Goal: Task Accomplishment & Management: Manage account settings

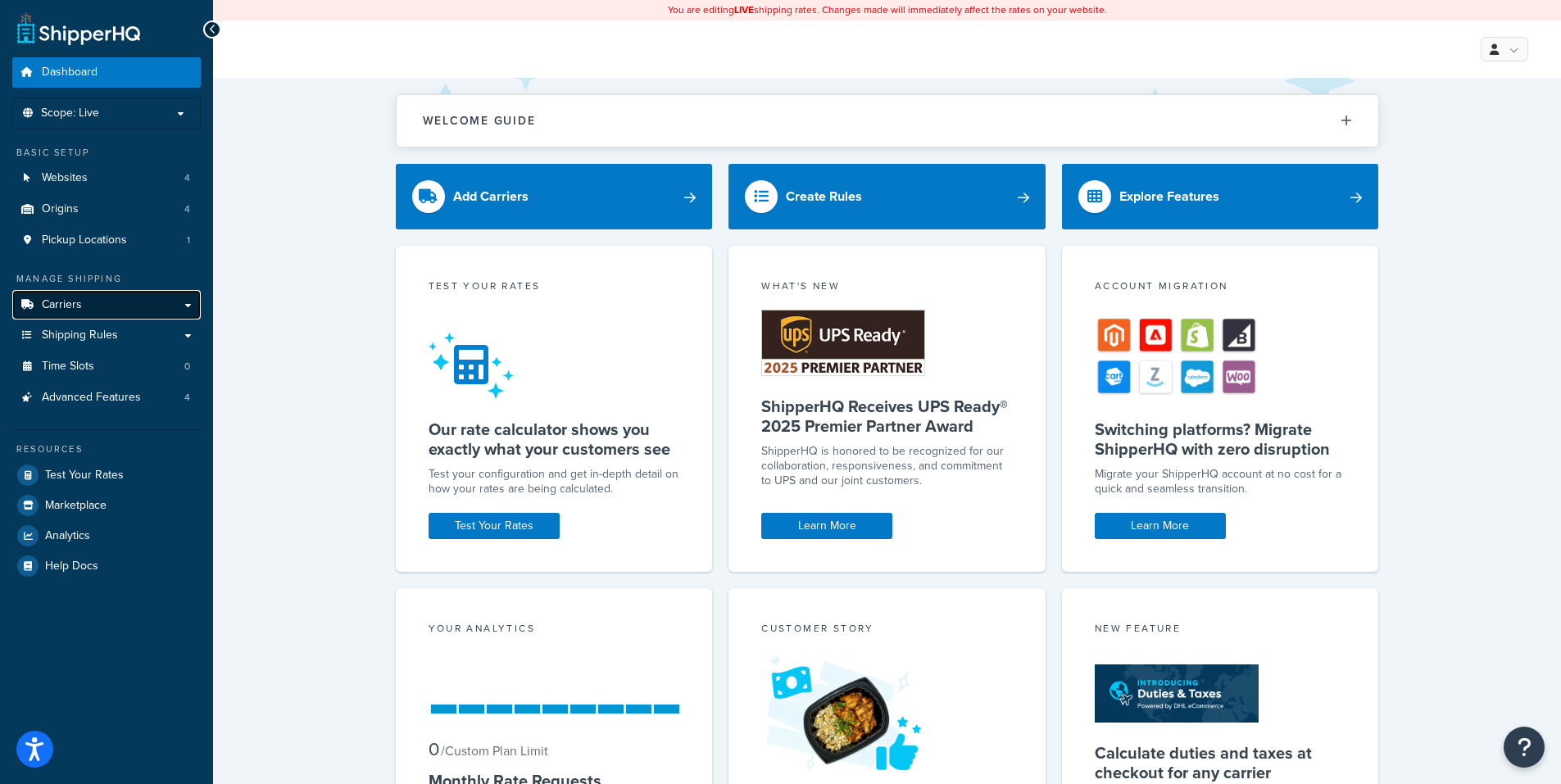
click at [133, 303] on link "Carriers" at bounding box center [107, 305] width 189 height 30
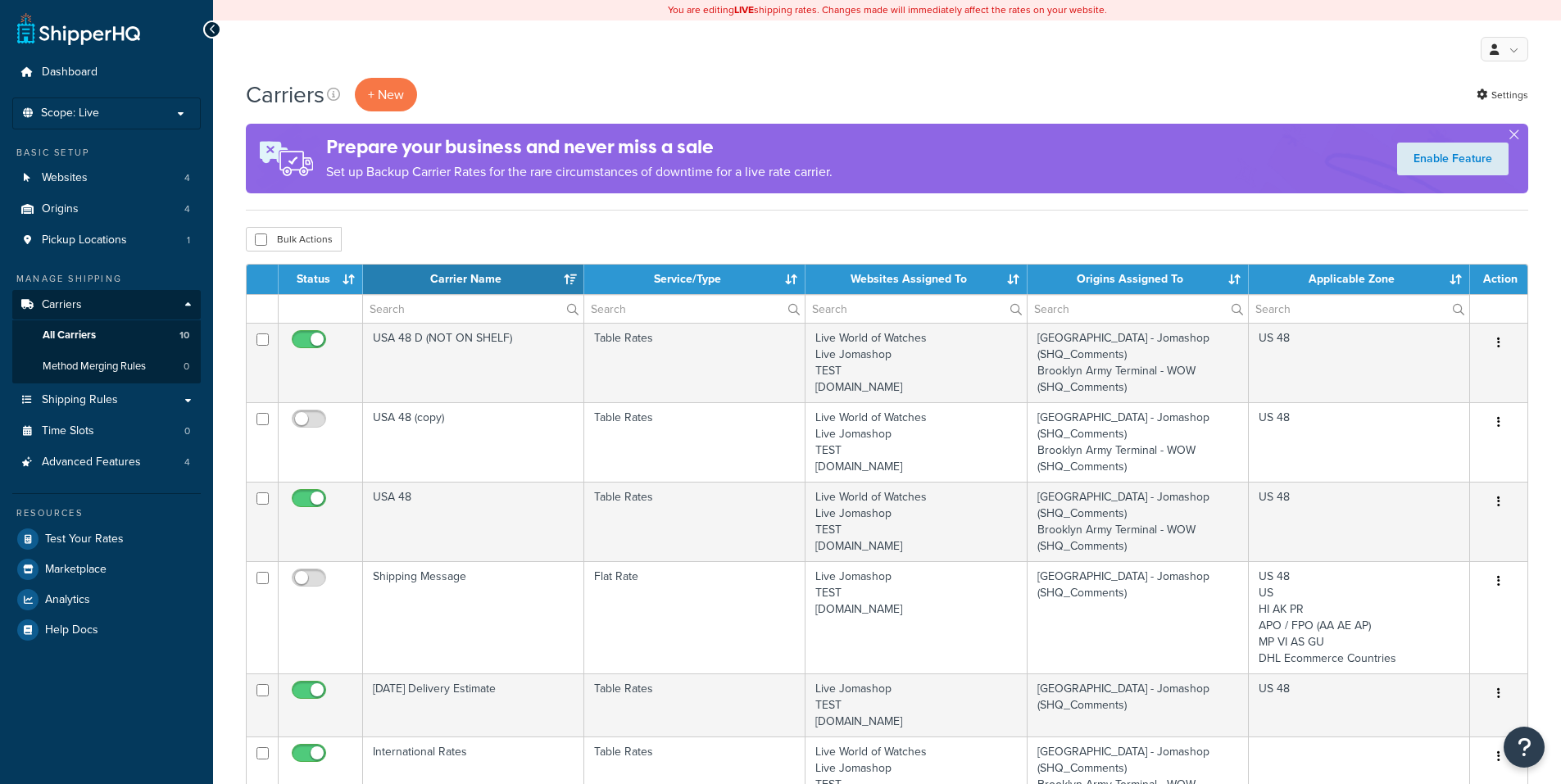
select select "15"
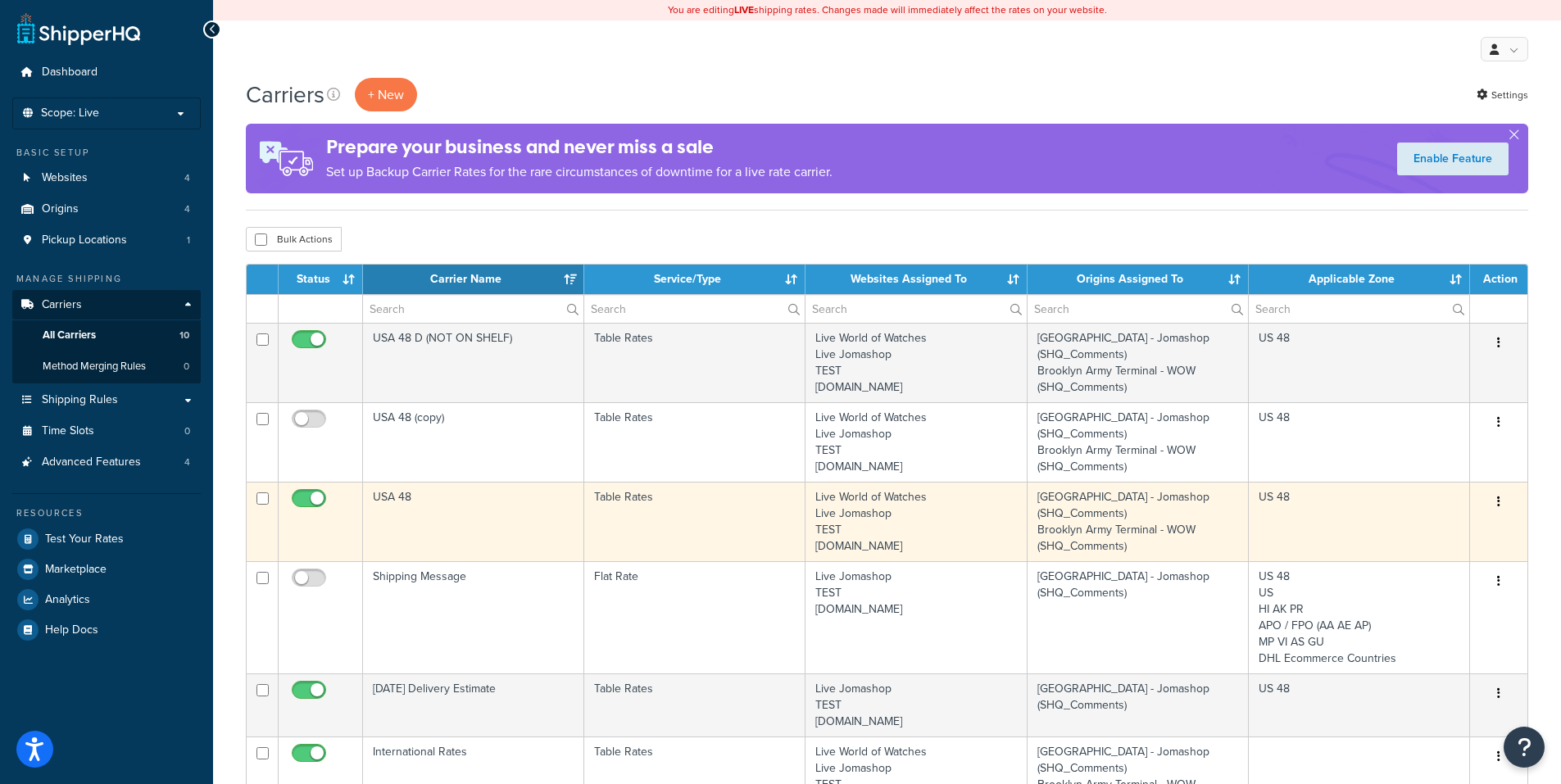
click at [1498, 500] on icon "button" at bounding box center [1498, 501] width 3 height 12
click at [1435, 537] on link "Edit" at bounding box center [1432, 535] width 130 height 33
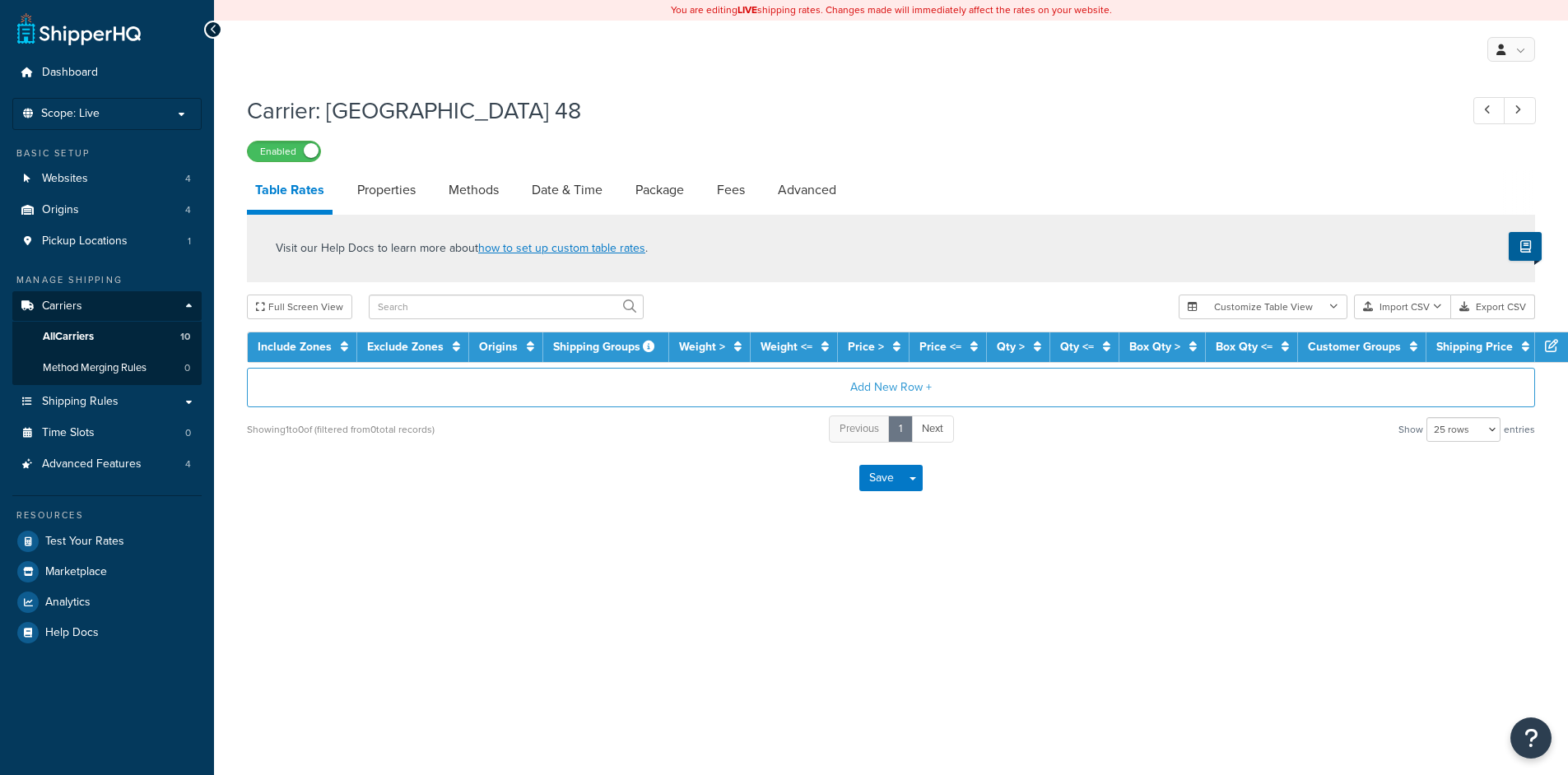
select select "25"
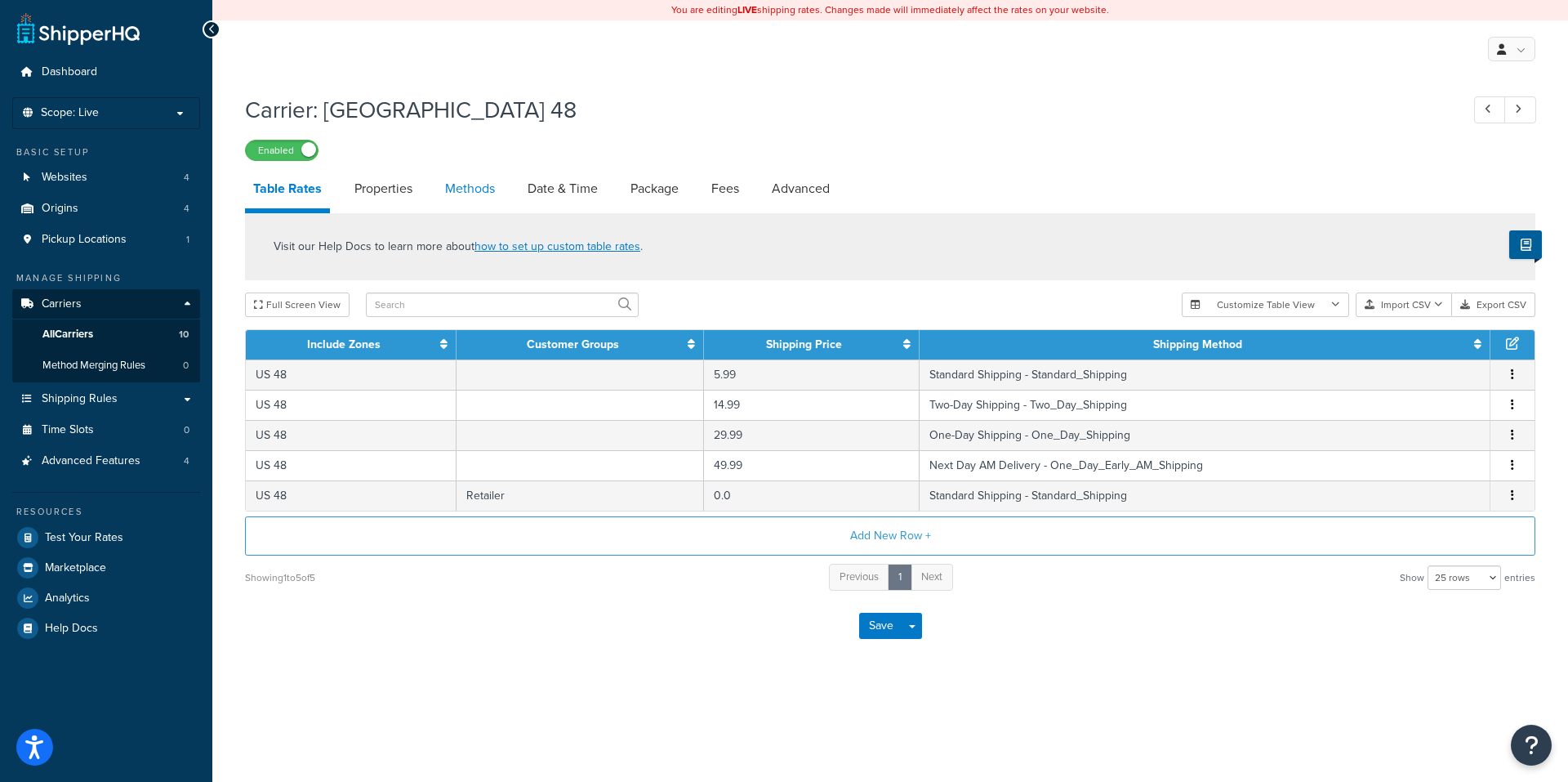
click at [478, 179] on link "Methods" at bounding box center [470, 189] width 67 height 39
select select "25"
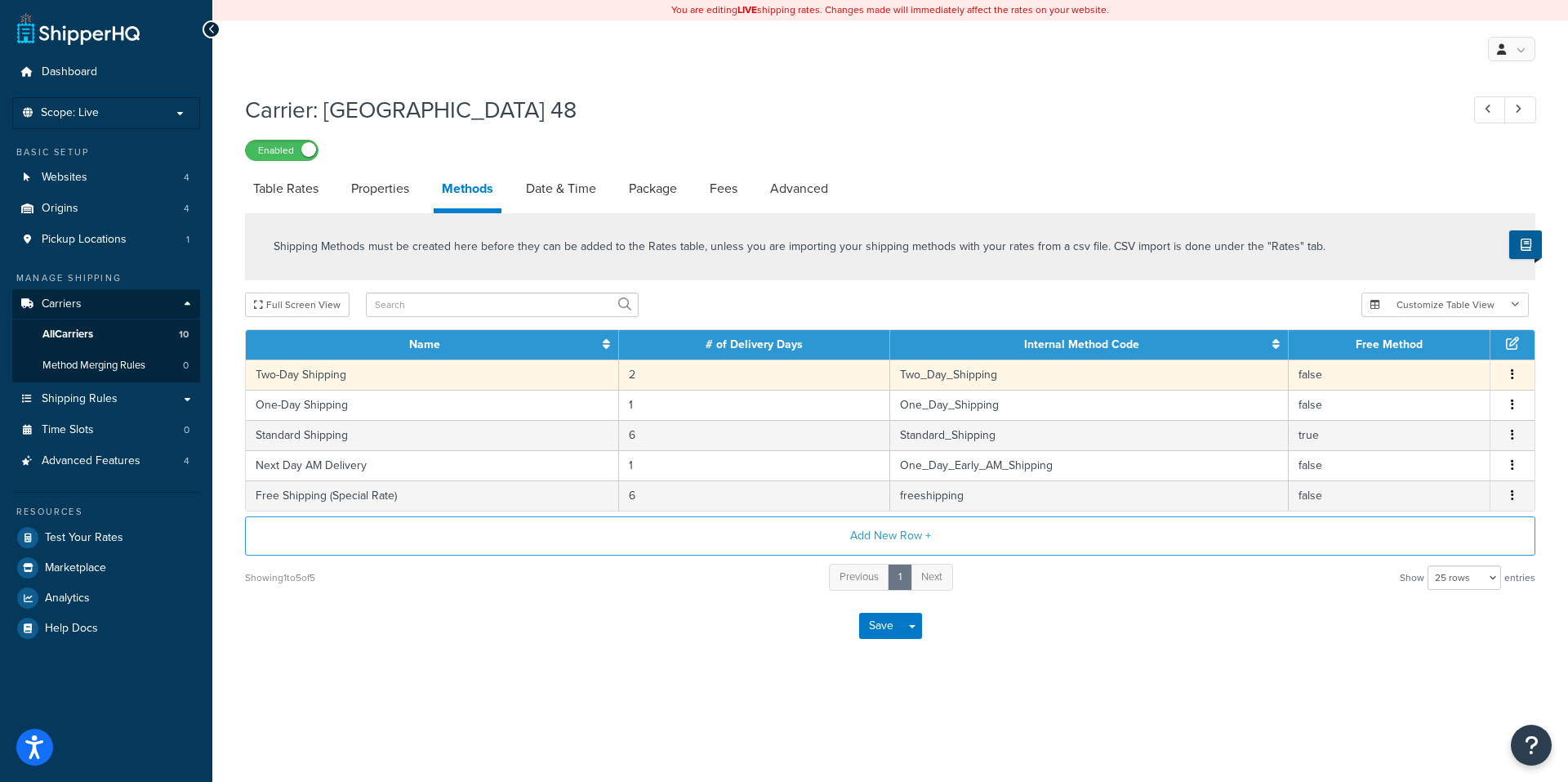
click at [1512, 375] on icon "button" at bounding box center [1512, 374] width 3 height 12
click at [1430, 363] on div "Edit" at bounding box center [1429, 361] width 116 height 33
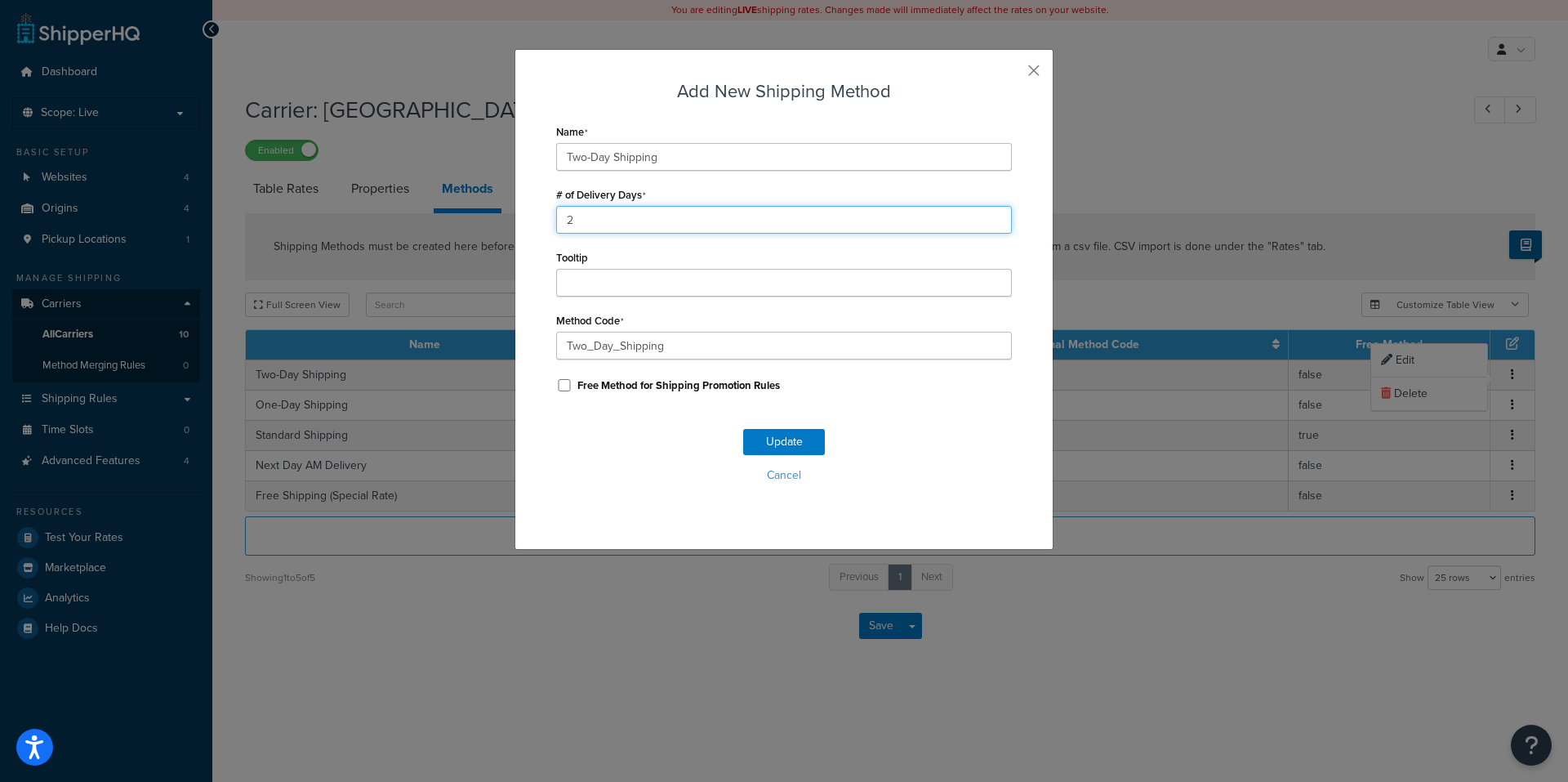
drag, startPoint x: 582, startPoint y: 219, endPoint x: 530, endPoint y: 219, distance: 52.0
click at [530, 219] on div "Add New Shipping Method Name Two-Day Shipping # of Delivery Days 2 Tooltip Meth…" at bounding box center [784, 299] width 539 height 501
type input "3"
click at [772, 437] on button "Update" at bounding box center [783, 442] width 81 height 26
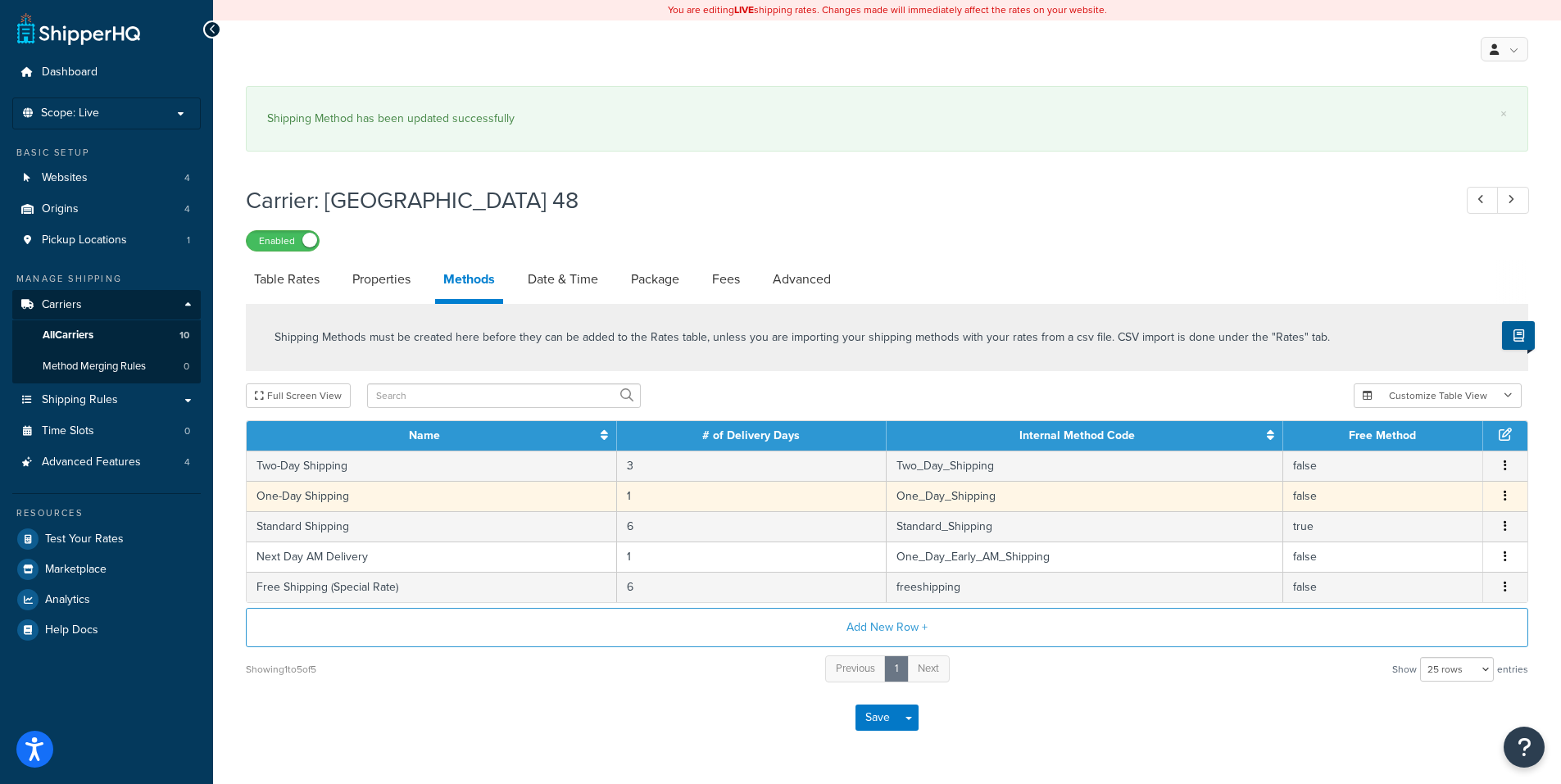
click at [1504, 496] on icon "button" at bounding box center [1504, 495] width 3 height 12
click at [1402, 482] on div "Edit" at bounding box center [1421, 481] width 116 height 33
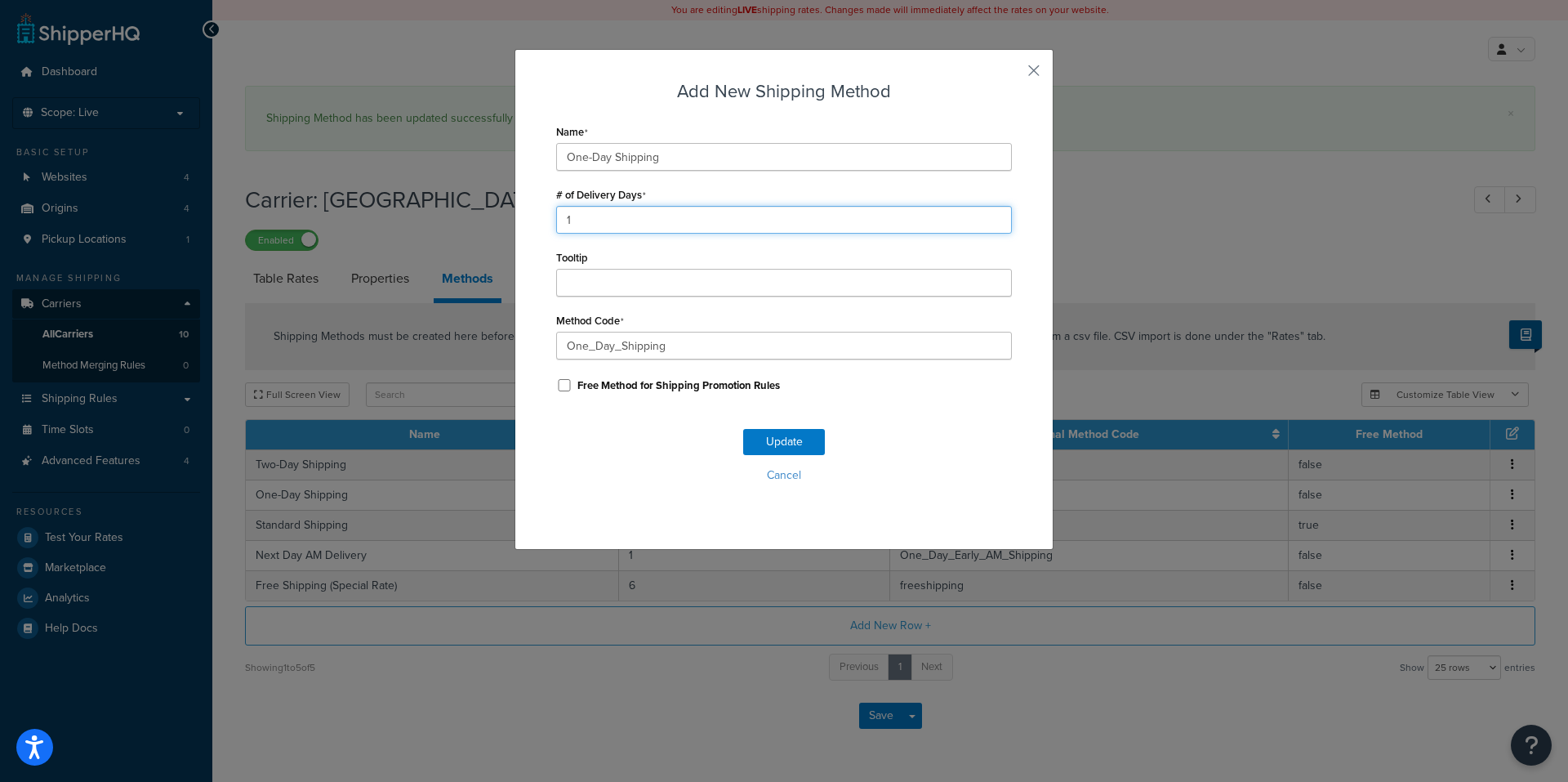
drag, startPoint x: 562, startPoint y: 219, endPoint x: 494, endPoint y: 219, distance: 68.0
click at [497, 219] on div "Add New Shipping Method Name One-Day Shipping # of Delivery Days 1 Tooltip Meth…" at bounding box center [784, 391] width 1568 height 782
type input "2"
click at [771, 438] on button "Update" at bounding box center [783, 442] width 81 height 26
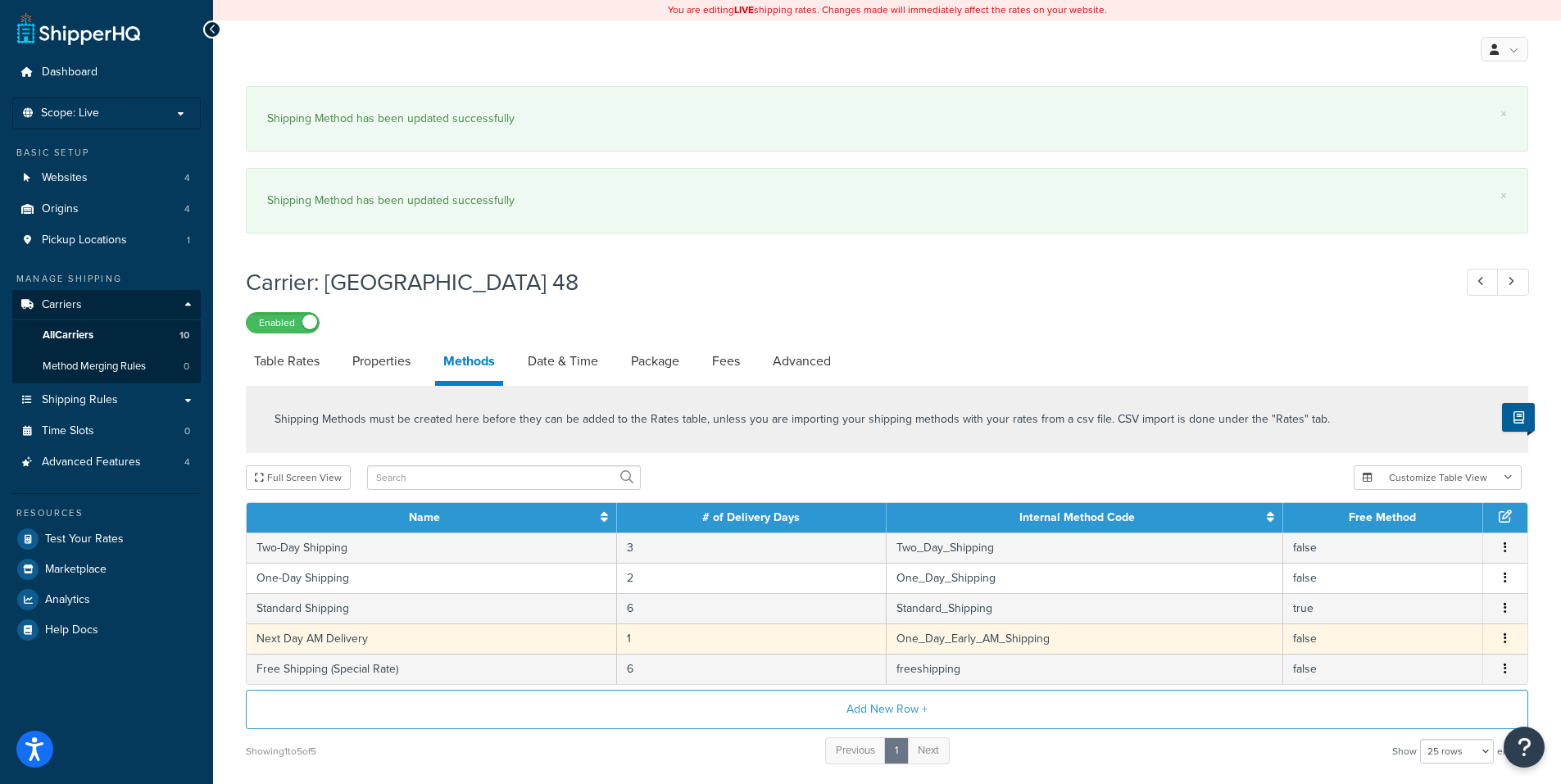
click at [1504, 640] on icon "button" at bounding box center [1504, 638] width 3 height 12
click at [1428, 630] on div "Edit" at bounding box center [1421, 624] width 116 height 33
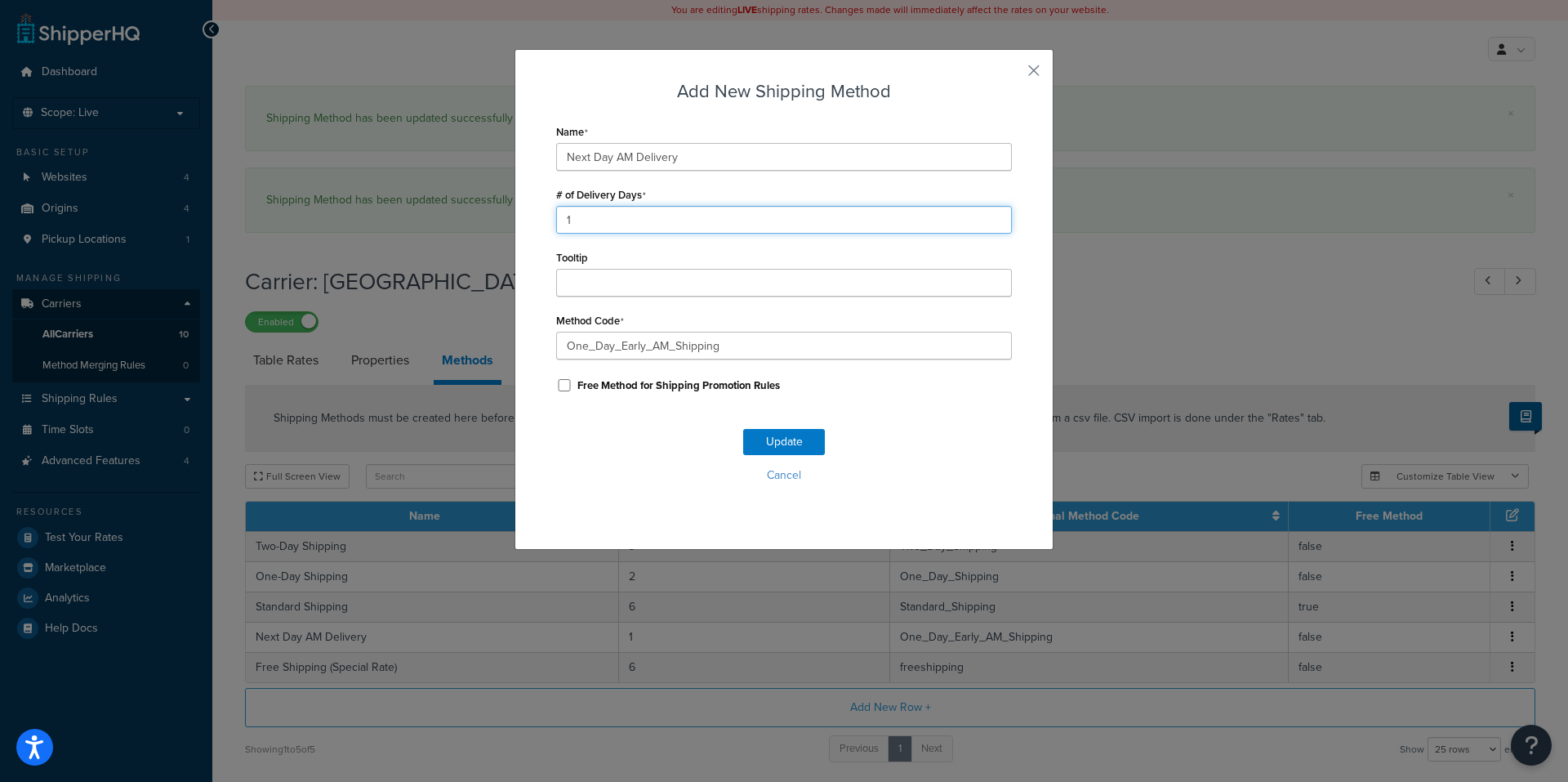
drag, startPoint x: 574, startPoint y: 220, endPoint x: 514, endPoint y: 227, distance: 60.4
click at [515, 226] on div "Add New Shipping Method Name Next Day AM Delivery # of Delivery Days 1 Tooltip …" at bounding box center [784, 299] width 539 height 501
type input "2"
click at [756, 440] on button "Update" at bounding box center [783, 442] width 81 height 26
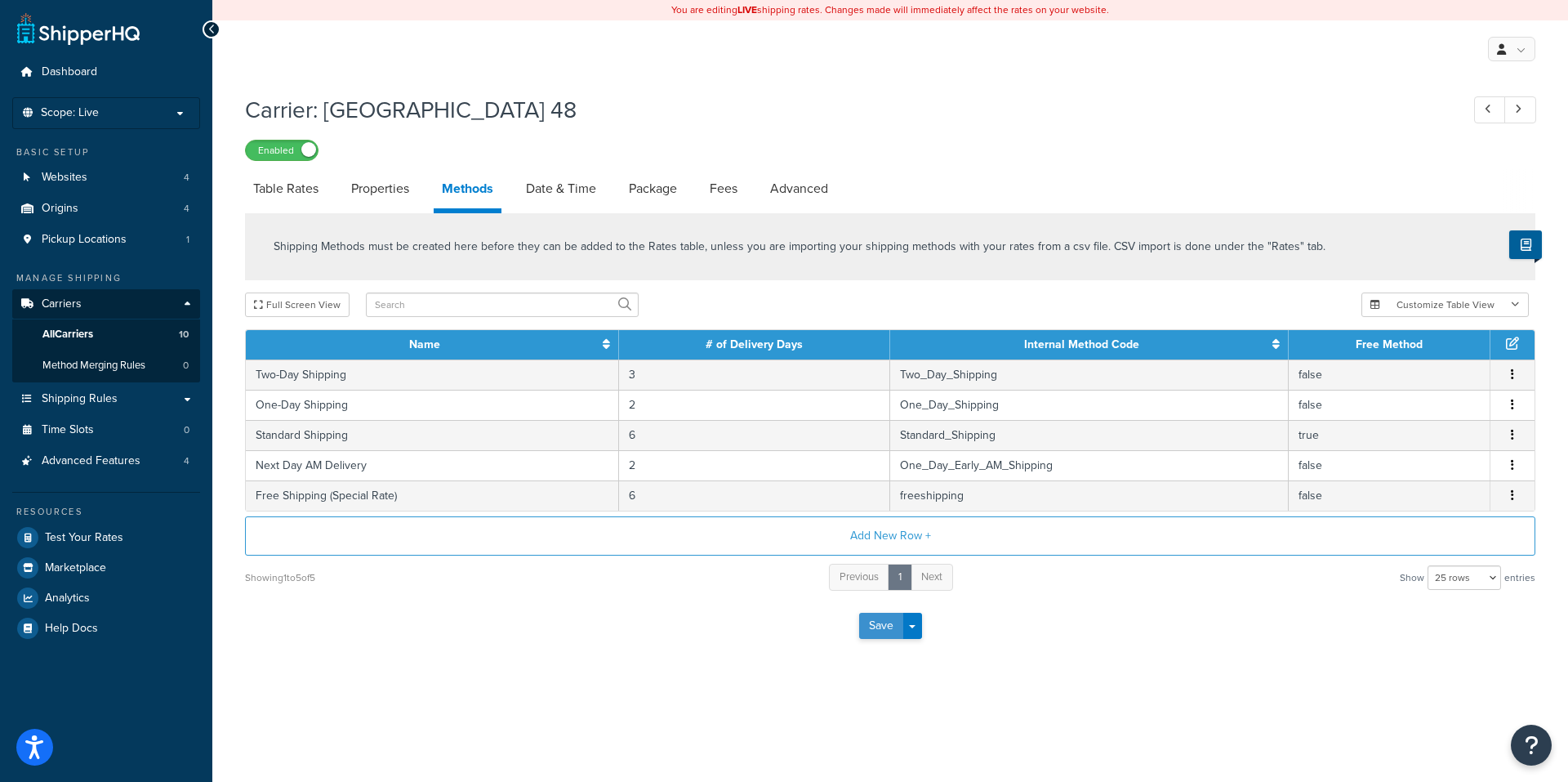
click at [874, 634] on button "Save" at bounding box center [881, 625] width 44 height 26
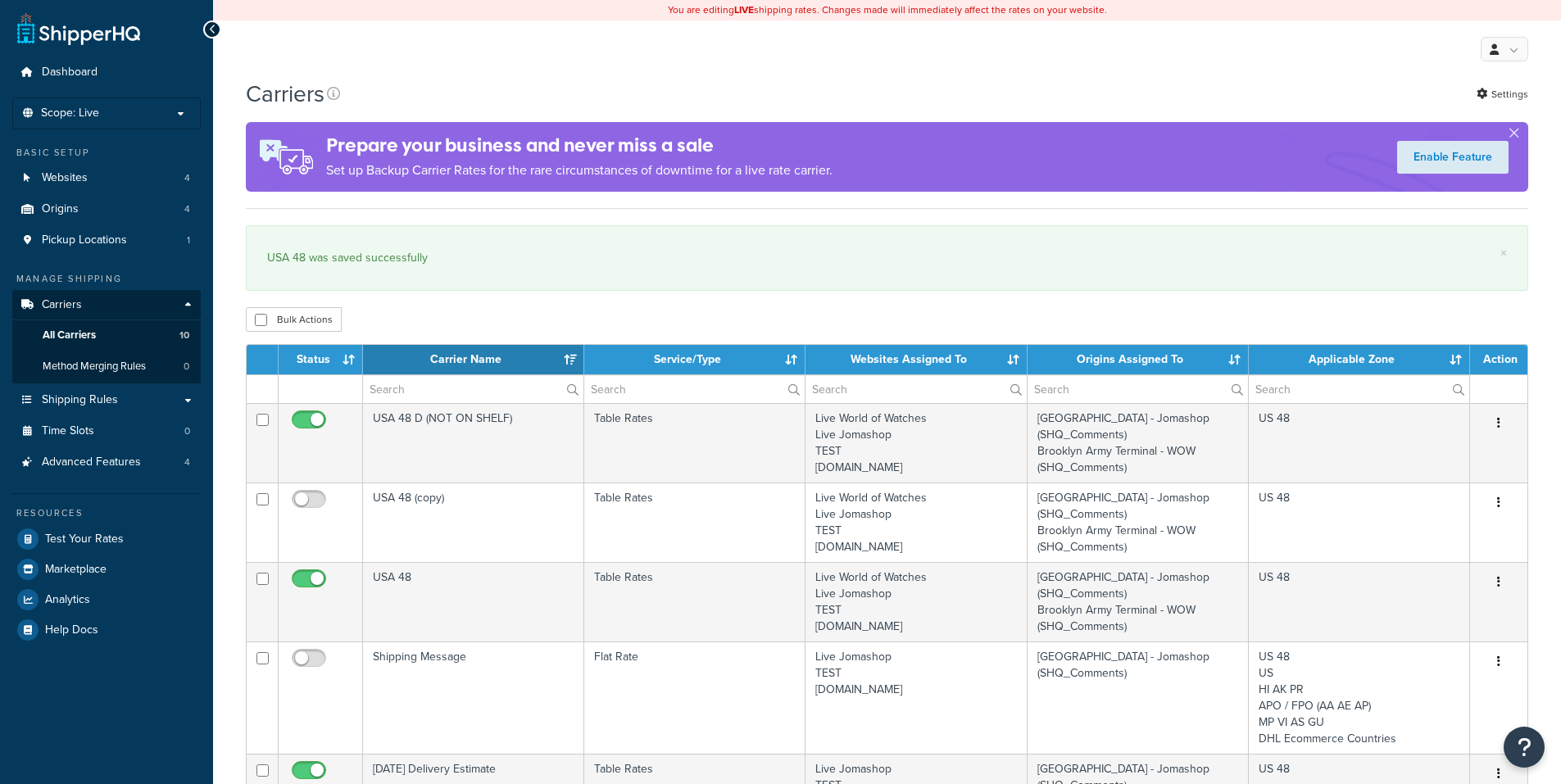
select select "15"
